Goal: Navigation & Orientation: Find specific page/section

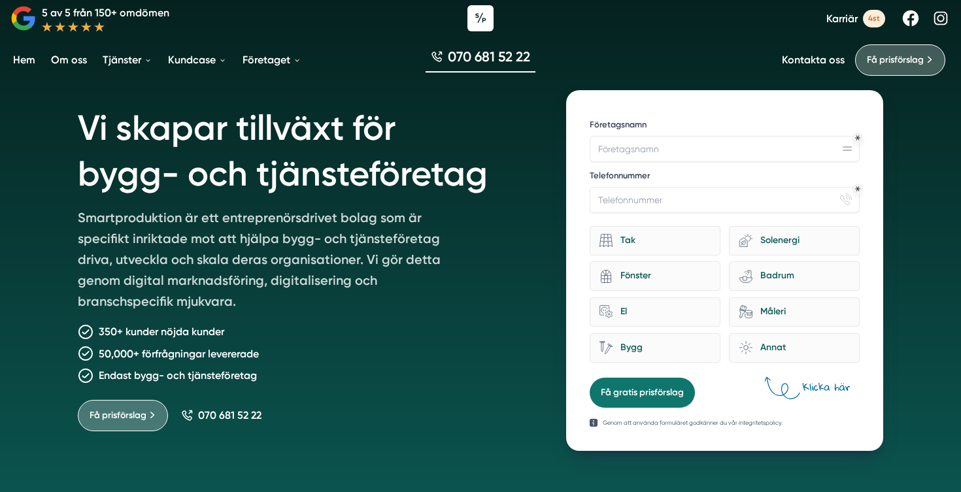
scroll to position [34, 0]
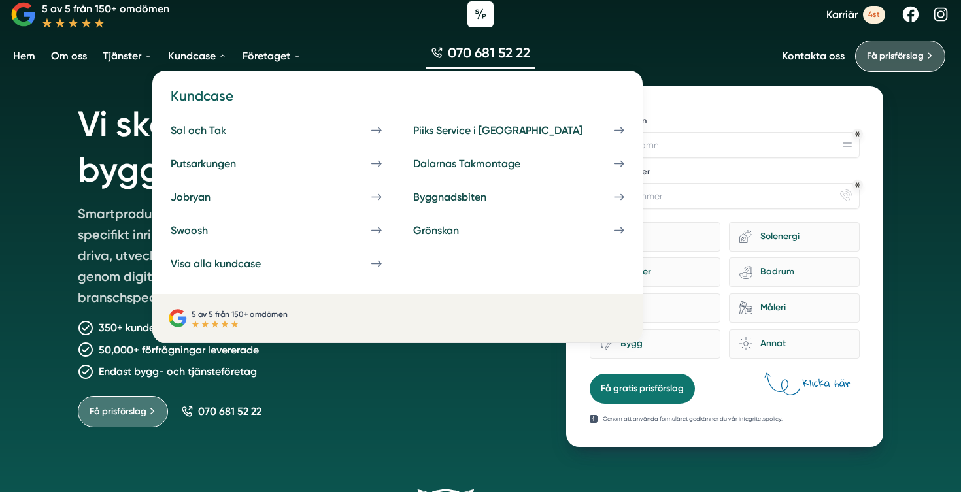
click at [192, 61] on link "Kundcase" at bounding box center [197, 55] width 64 height 33
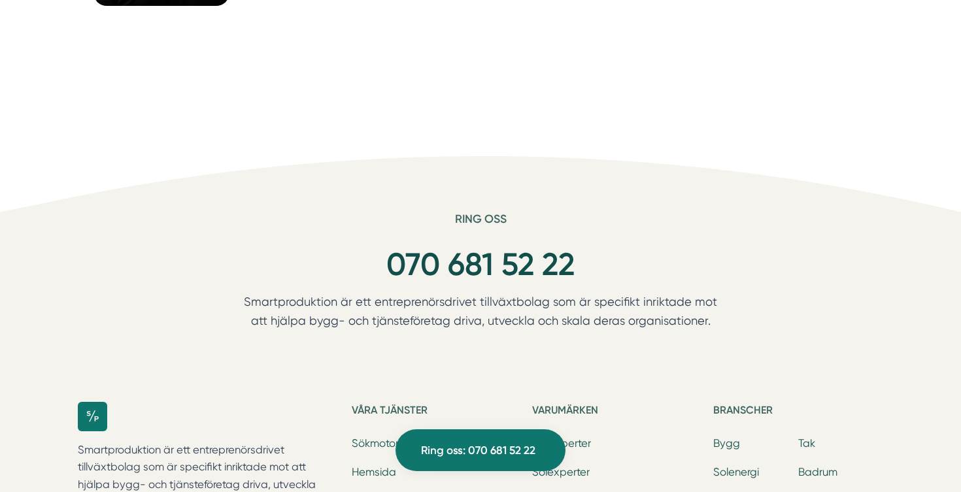
scroll to position [4629, 0]
